Goal: Task Accomplishment & Management: Manage account settings

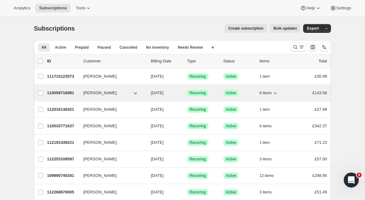
click at [85, 94] on span "[PERSON_NAME]" at bounding box center [99, 93] width 33 height 6
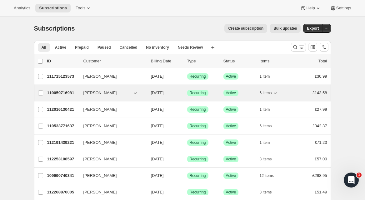
click at [60, 94] on p "110059716981" at bounding box center [62, 93] width 31 height 6
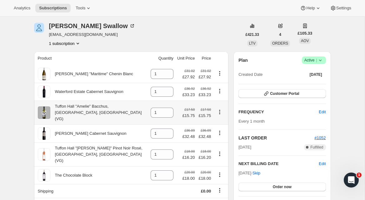
scroll to position [21, 0]
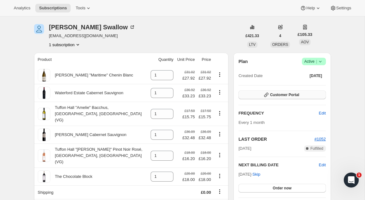
click at [272, 95] on span "Customer Portal" at bounding box center [284, 94] width 29 height 5
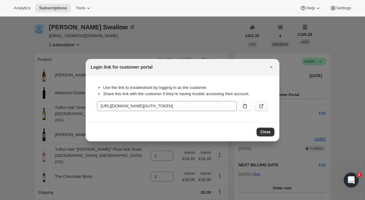
click at [261, 106] on icon ":rbd:" at bounding box center [261, 106] width 6 height 6
click at [271, 68] on icon "Close" at bounding box center [271, 67] width 6 height 6
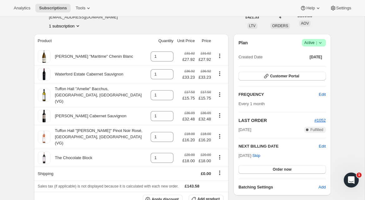
scroll to position [79, 0]
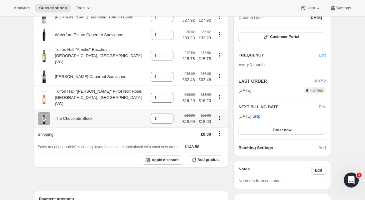
click at [219, 117] on icon "Product actions" at bounding box center [219, 117] width 1 height 1
click at [209, 157] on span "Add product" at bounding box center [208, 159] width 22 height 5
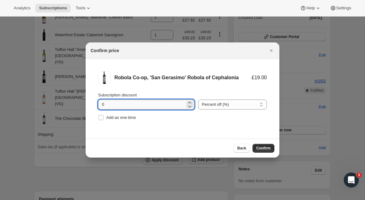
click at [148, 105] on input "0" at bounding box center [141, 105] width 87 height 10
click at [260, 145] on button "Confirm" at bounding box center [263, 148] width 22 height 9
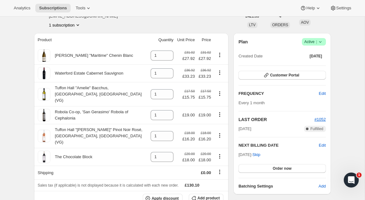
scroll to position [37, 0]
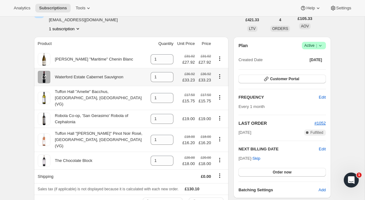
click at [219, 76] on icon "Product actions" at bounding box center [219, 76] width 6 height 6
click at [219, 89] on span "Remove" at bounding box center [214, 88] width 15 height 5
type input "0"
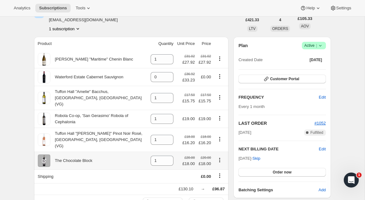
click at [219, 161] on icon "Product actions" at bounding box center [219, 161] width 1 height 1
click at [219, 162] on span "Remove" at bounding box center [214, 161] width 15 height 5
type input "0"
click at [219, 78] on icon "Product actions" at bounding box center [219, 76] width 6 height 6
click at [219, 99] on span "Swap variant" at bounding box center [218, 99] width 23 height 5
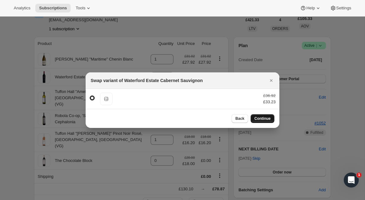
click at [264, 121] on button "Continue" at bounding box center [262, 118] width 24 height 9
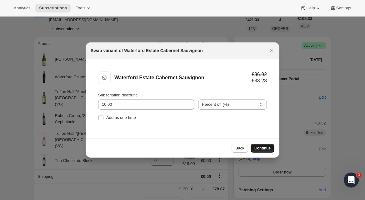
click at [270, 151] on button "Continue" at bounding box center [262, 148] width 24 height 9
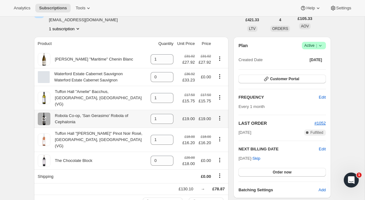
click at [220, 115] on icon "Product actions" at bounding box center [219, 118] width 6 height 6
click at [216, 134] on span "Swap variant" at bounding box center [218, 135] width 23 height 5
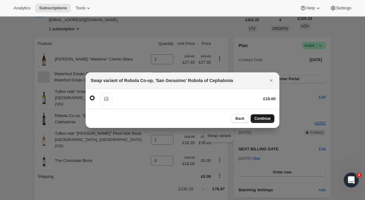
click at [260, 117] on span "Continue" at bounding box center [262, 118] width 16 height 5
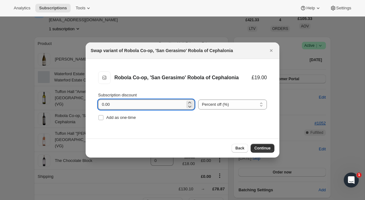
click at [170, 105] on input "0.00" at bounding box center [141, 105] width 87 height 10
drag, startPoint x: 120, startPoint y: 106, endPoint x: 77, endPoint y: 103, distance: 42.9
type input "10"
click at [156, 95] on div "Subscription discount" at bounding box center [146, 95] width 96 height 6
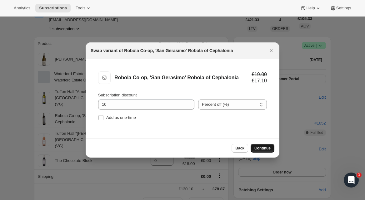
click at [263, 148] on span "Continue" at bounding box center [262, 148] width 16 height 5
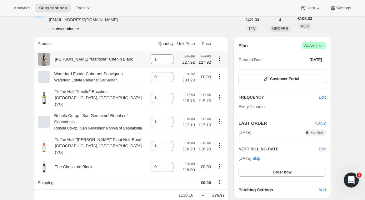
click at [221, 60] on icon "Product actions" at bounding box center [219, 59] width 6 height 6
click at [220, 72] on span "Remove" at bounding box center [214, 70] width 15 height 5
type input "0"
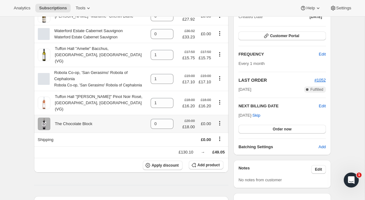
scroll to position [92, 0]
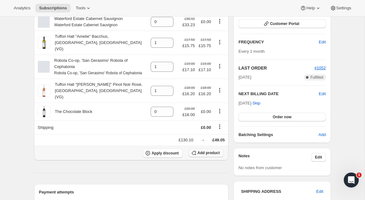
click at [209, 150] on span "Add product" at bounding box center [208, 152] width 22 height 5
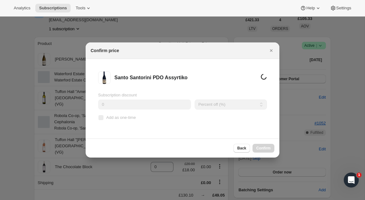
scroll to position [0, 0]
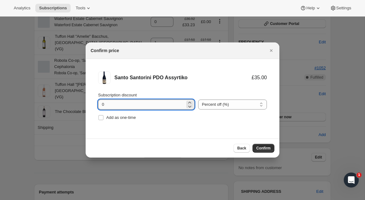
click at [103, 105] on input "0" at bounding box center [141, 105] width 87 height 10
type input "10"
click at [202, 123] on li "[PERSON_NAME] PDO Assyrtiko £35.00 £31.50 Subscription discount 10 Percent off …" at bounding box center [183, 97] width 194 height 76
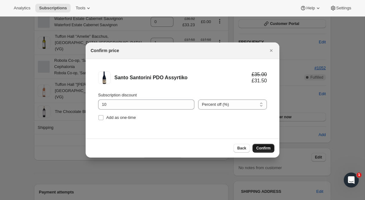
click at [261, 147] on span "Confirm" at bounding box center [263, 148] width 14 height 5
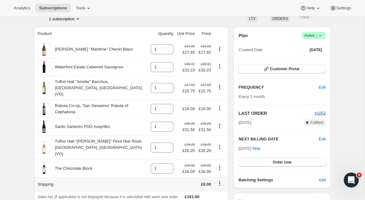
scroll to position [49, 0]
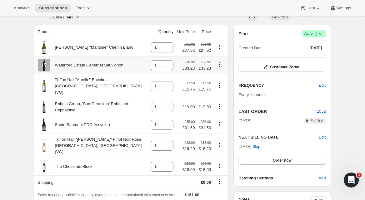
click at [219, 64] on icon "Product actions" at bounding box center [219, 64] width 6 height 6
click at [220, 76] on span "Remove" at bounding box center [214, 77] width 15 height 5
type input "0"
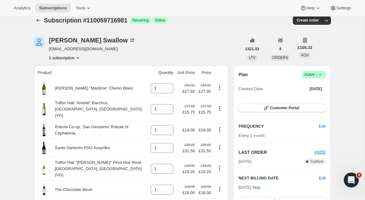
scroll to position [0, 0]
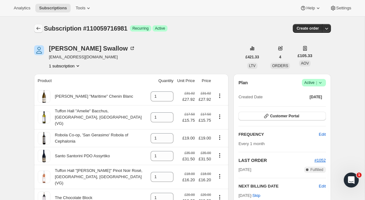
click at [37, 28] on icon "Subscriptions" at bounding box center [38, 28] width 4 height 3
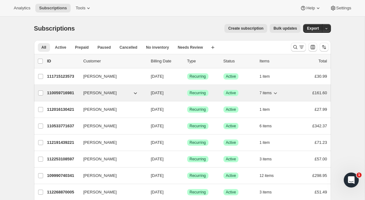
click at [62, 93] on p "110059716981" at bounding box center [62, 93] width 31 height 6
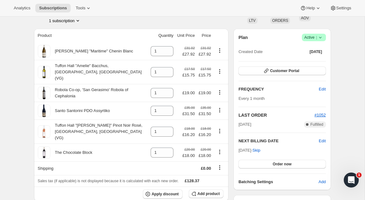
scroll to position [46, 0]
click at [201, 191] on span "Add product" at bounding box center [208, 193] width 22 height 5
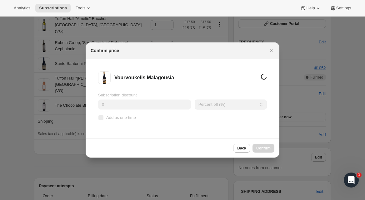
scroll to position [0, 0]
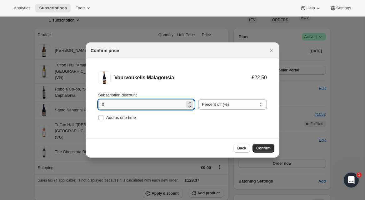
click at [100, 103] on input "0" at bounding box center [141, 105] width 87 height 10
type input "10"
click at [262, 147] on span "Confirm" at bounding box center [263, 148] width 14 height 5
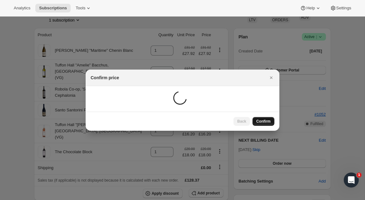
scroll to position [46, 0]
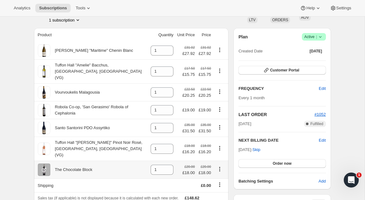
click at [219, 169] on icon "Product actions" at bounding box center [219, 169] width 1 height 1
click at [217, 167] on span "Remove" at bounding box center [218, 170] width 23 height 6
type input "0"
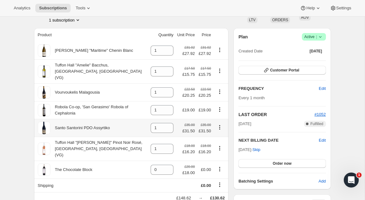
scroll to position [46, 0]
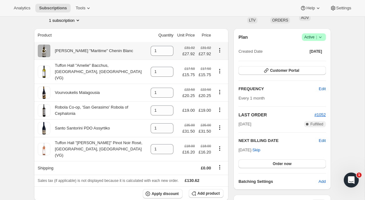
click at [219, 51] on icon "Product actions" at bounding box center [219, 50] width 6 height 6
click at [205, 191] on span "Add product" at bounding box center [208, 193] width 22 height 5
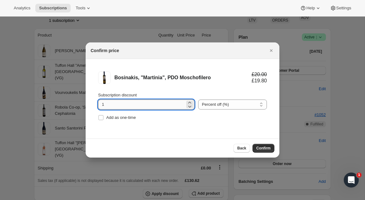
click at [99, 103] on input "1" at bounding box center [141, 105] width 87 height 10
click at [101, 104] on input "0" at bounding box center [141, 105] width 87 height 10
type input "10"
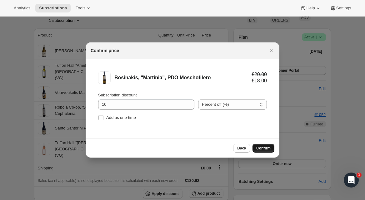
click at [264, 150] on span "Confirm" at bounding box center [263, 148] width 14 height 5
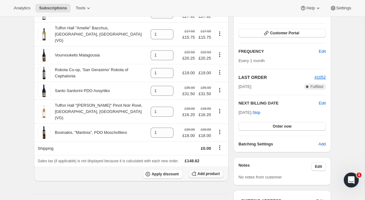
click at [210, 171] on span "Add product" at bounding box center [208, 173] width 22 height 5
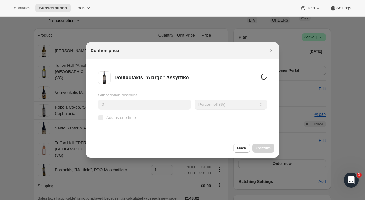
scroll to position [85, 0]
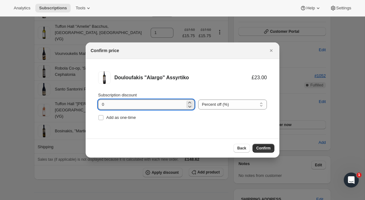
click at [102, 103] on input "0" at bounding box center [141, 105] width 87 height 10
type input "10"
click at [261, 146] on span "Confirm" at bounding box center [263, 148] width 14 height 5
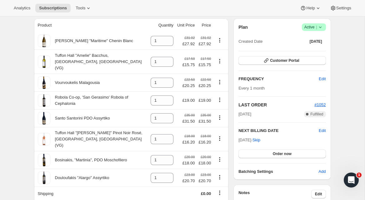
scroll to position [41, 0]
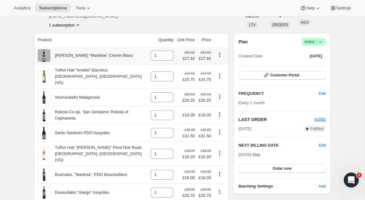
click at [221, 55] on icon "Product actions" at bounding box center [219, 55] width 6 height 6
click at [218, 66] on span "Remove" at bounding box center [214, 67] width 15 height 5
type input "0"
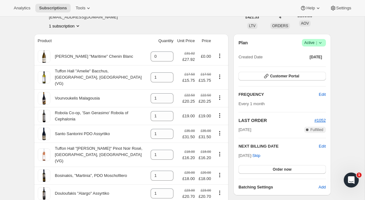
scroll to position [39, 0]
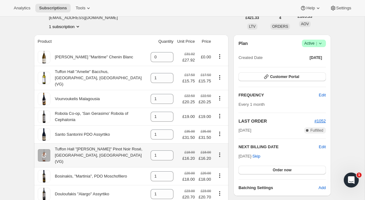
click at [219, 152] on icon "Product actions" at bounding box center [219, 155] width 6 height 6
click at [219, 157] on span "Remove" at bounding box center [214, 158] width 15 height 5
type input "0"
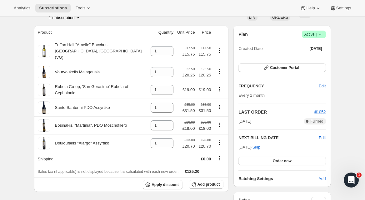
scroll to position [0, 0]
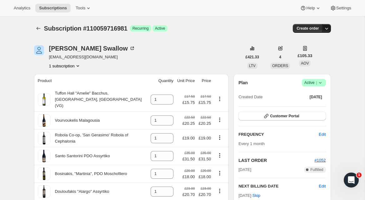
click at [327, 29] on icon "button" at bounding box center [326, 28] width 6 height 6
click at [35, 27] on icon "Subscriptions" at bounding box center [38, 28] width 6 height 6
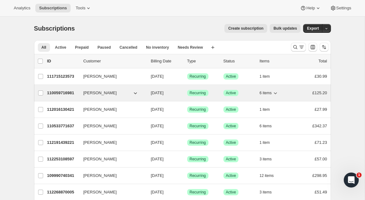
click at [72, 93] on p "110059716981" at bounding box center [62, 93] width 31 height 6
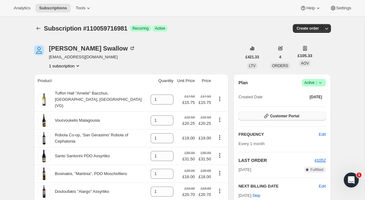
click at [275, 115] on span "Customer Portal" at bounding box center [284, 116] width 29 height 5
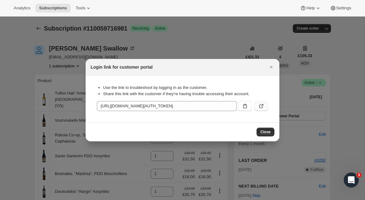
click at [259, 105] on icon ":r3a1:" at bounding box center [261, 107] width 4 height 4
